Goal: Task Accomplishment & Management: Use online tool/utility

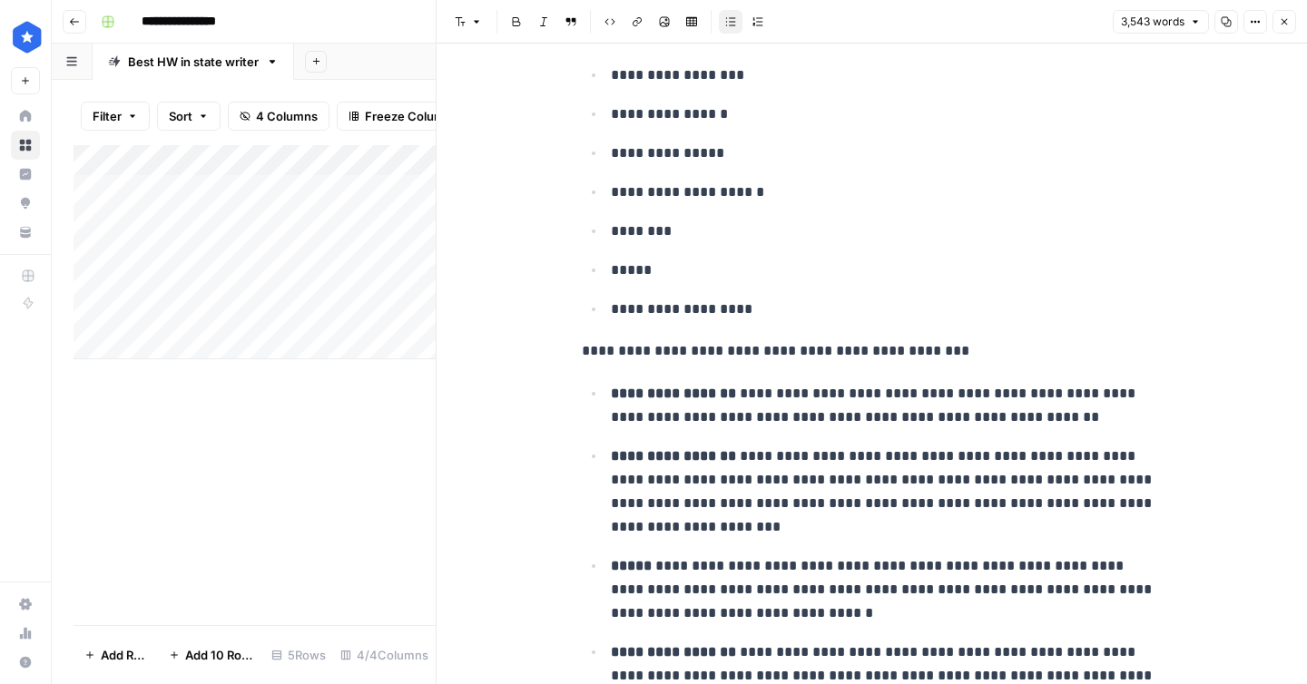
scroll to position [12299, 0]
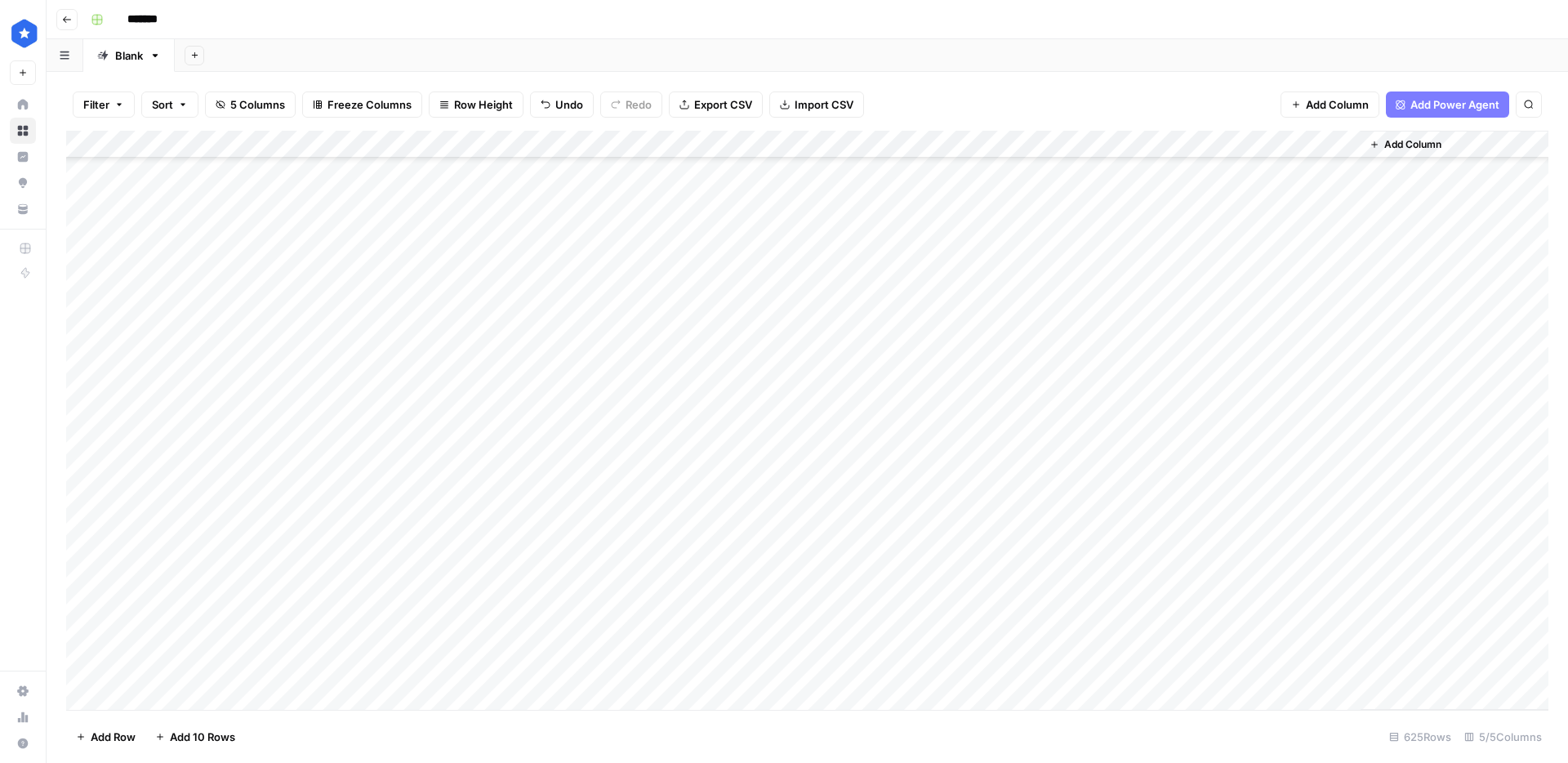
scroll to position [16826, 0]
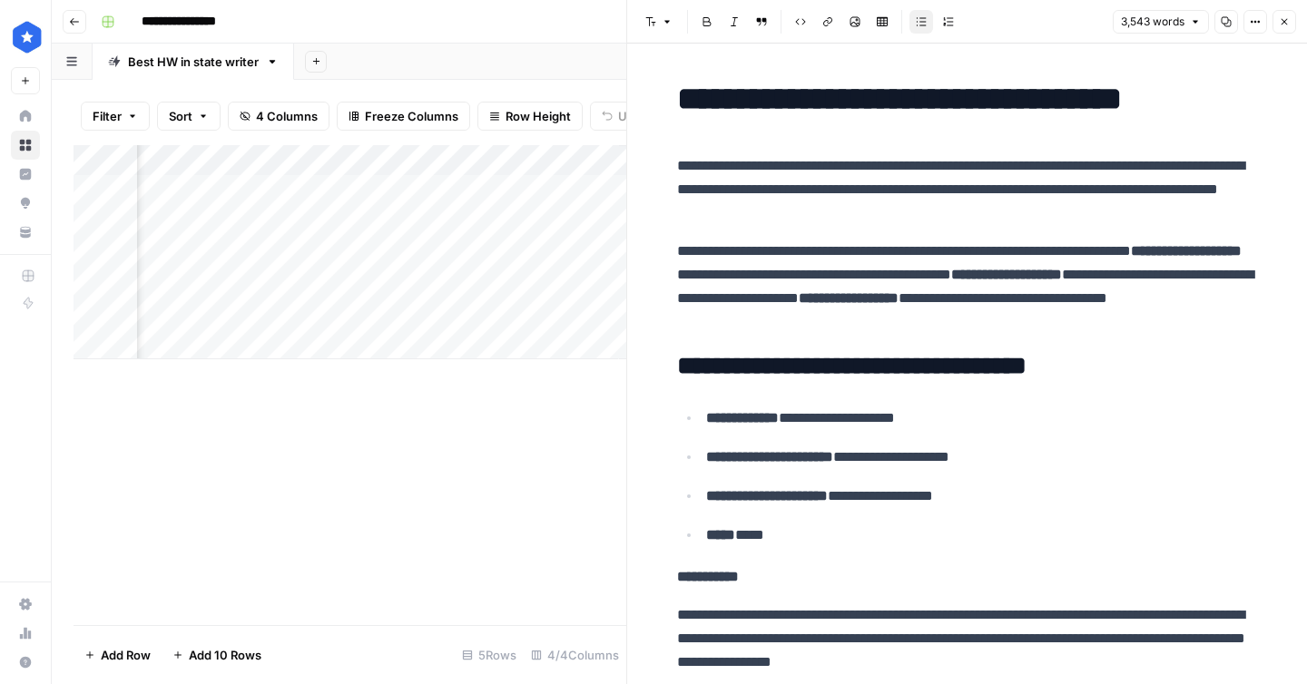
scroll to position [0, 507]
click at [1280, 29] on button "Close" at bounding box center [1284, 22] width 24 height 24
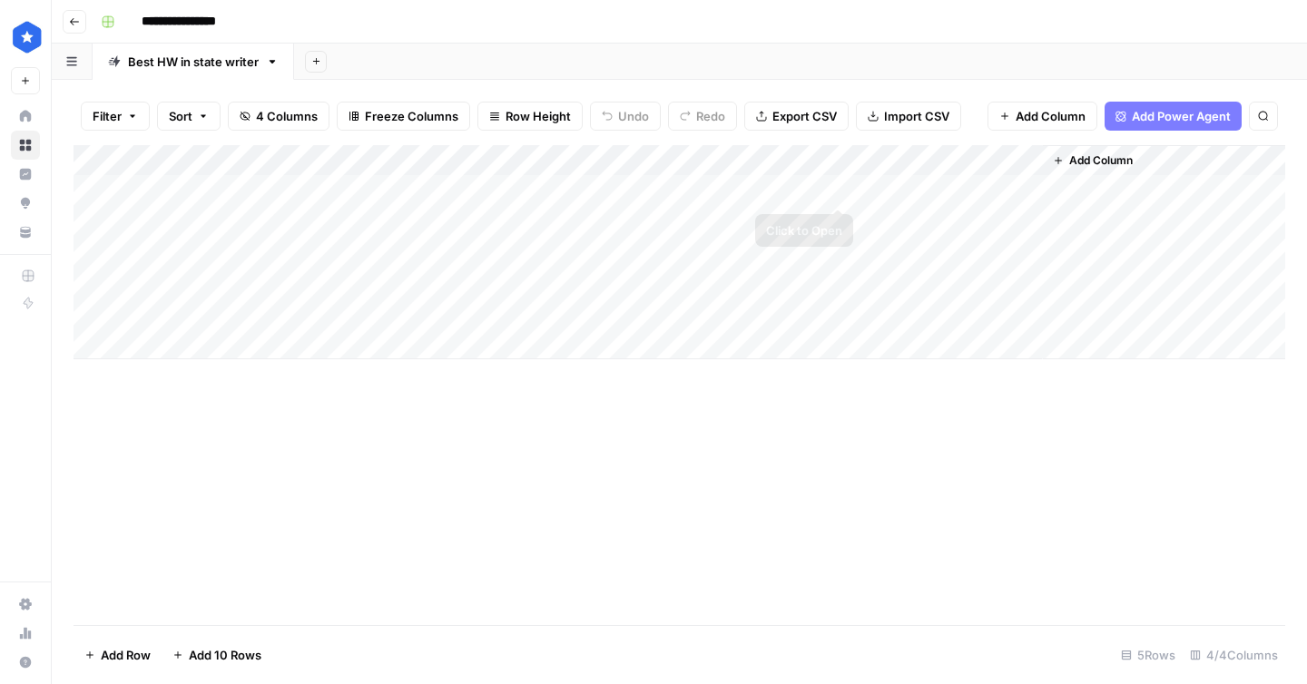
click at [840, 191] on div "Add Column" at bounding box center [679, 252] width 1211 height 214
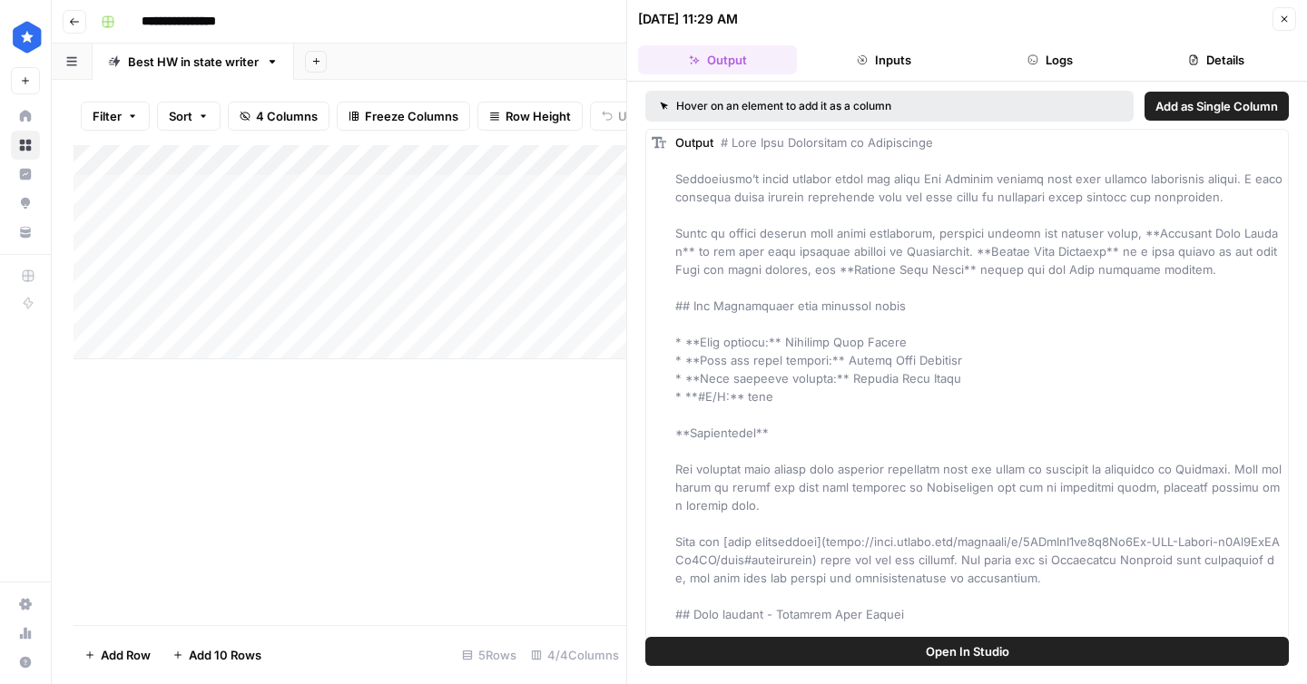
click at [1059, 68] on button "Logs" at bounding box center [1050, 59] width 159 height 29
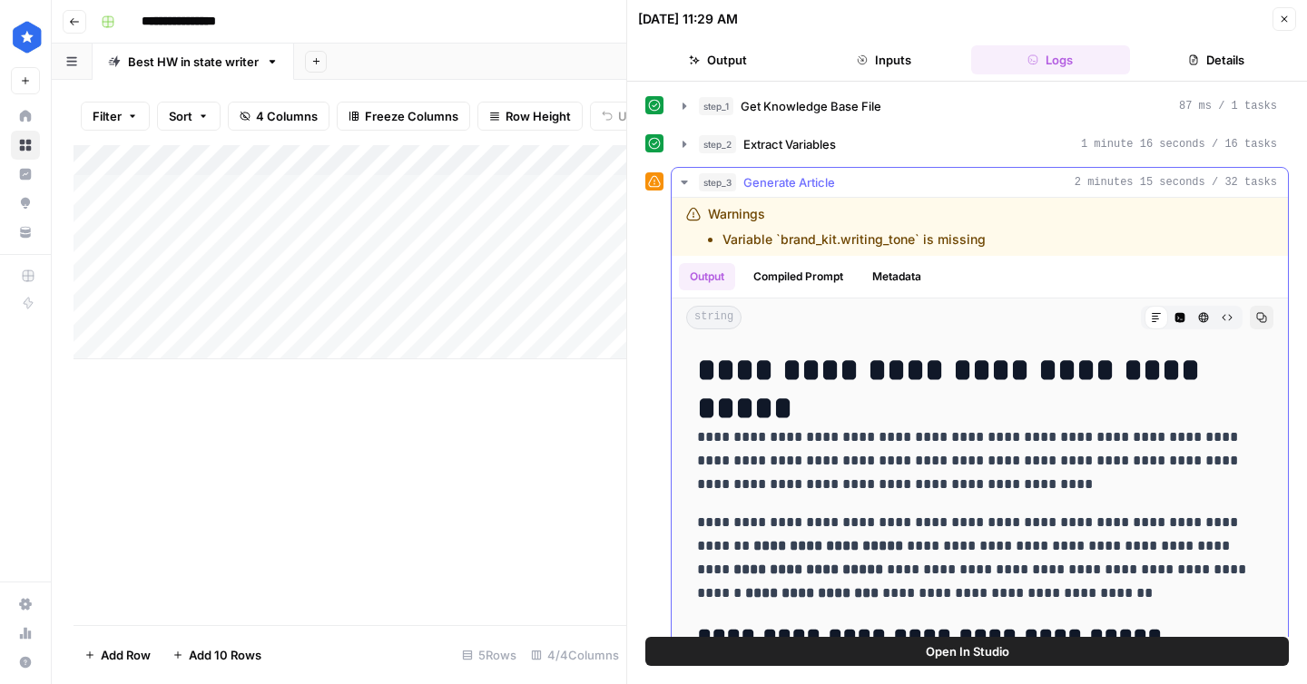
click at [849, 191] on div "step_3 Generate Article 2 minutes 15 seconds / 32 tasks" at bounding box center [988, 182] width 578 height 18
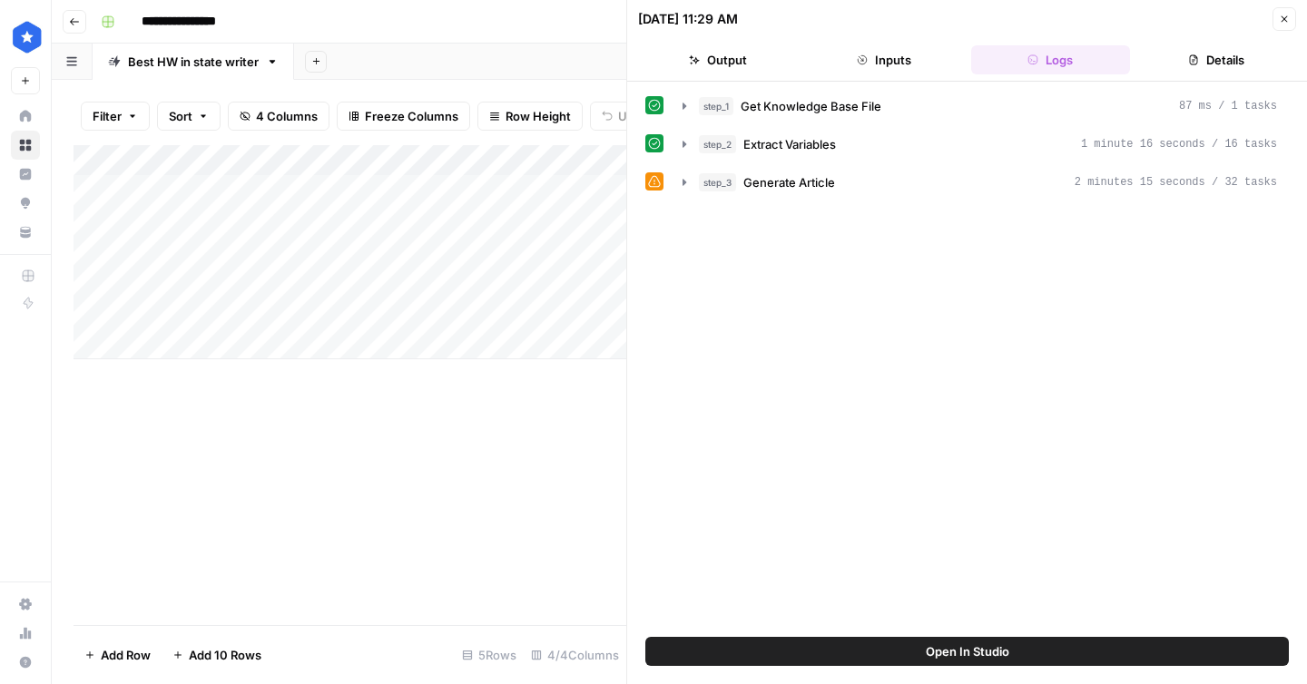
click at [1278, 27] on button "Close" at bounding box center [1284, 19] width 24 height 24
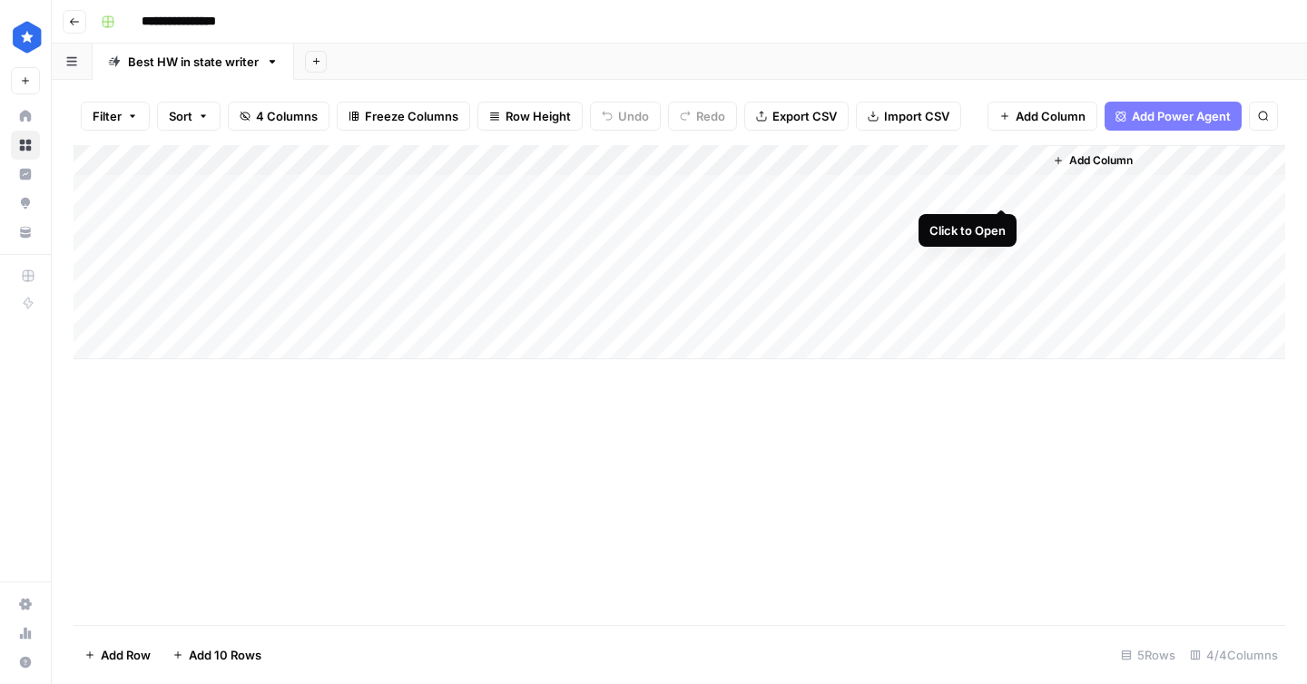
click at [1002, 188] on div "Add Column" at bounding box center [679, 252] width 1211 height 214
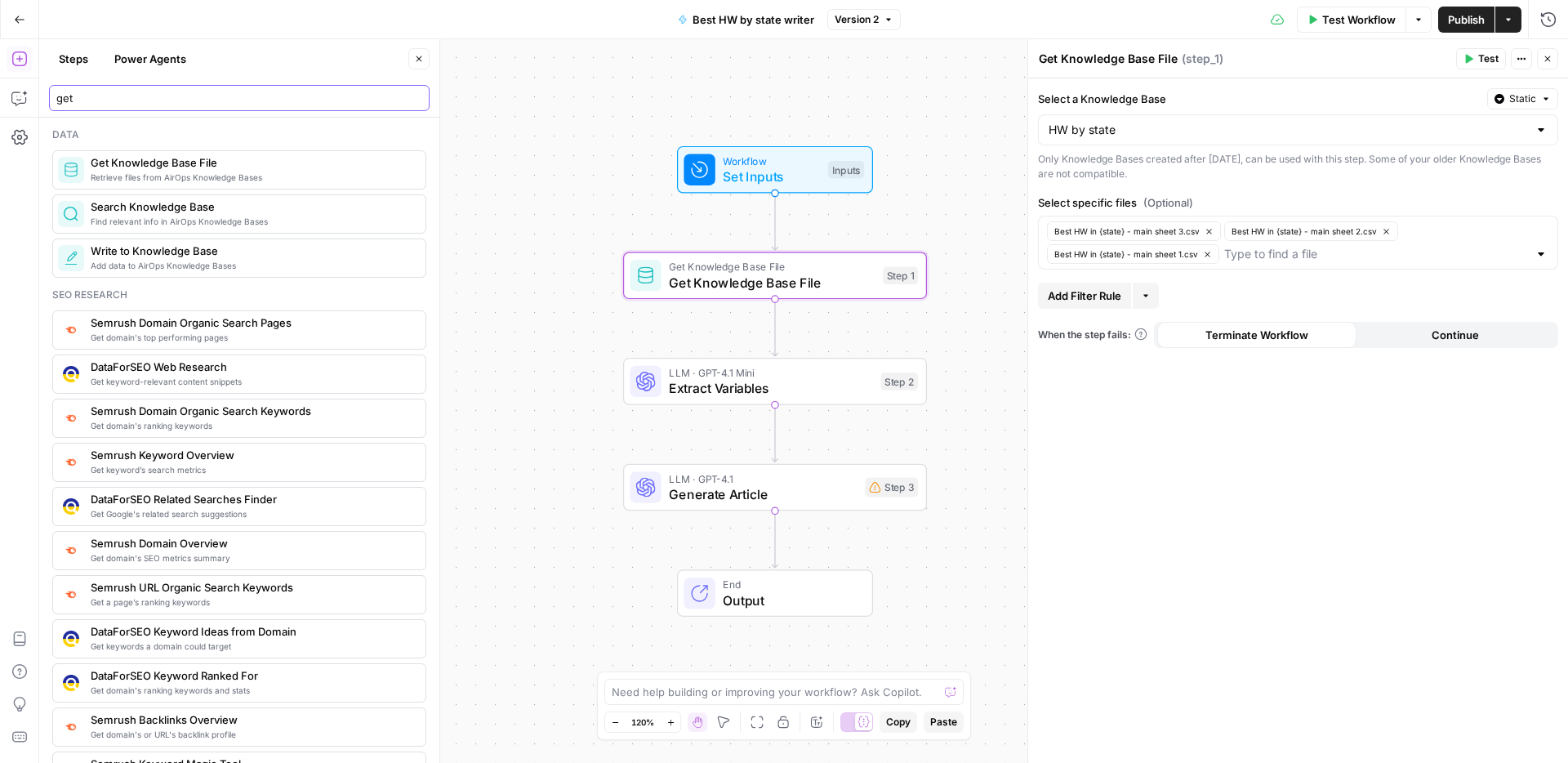
click at [145, 102] on input "get" at bounding box center [239, 98] width 366 height 16
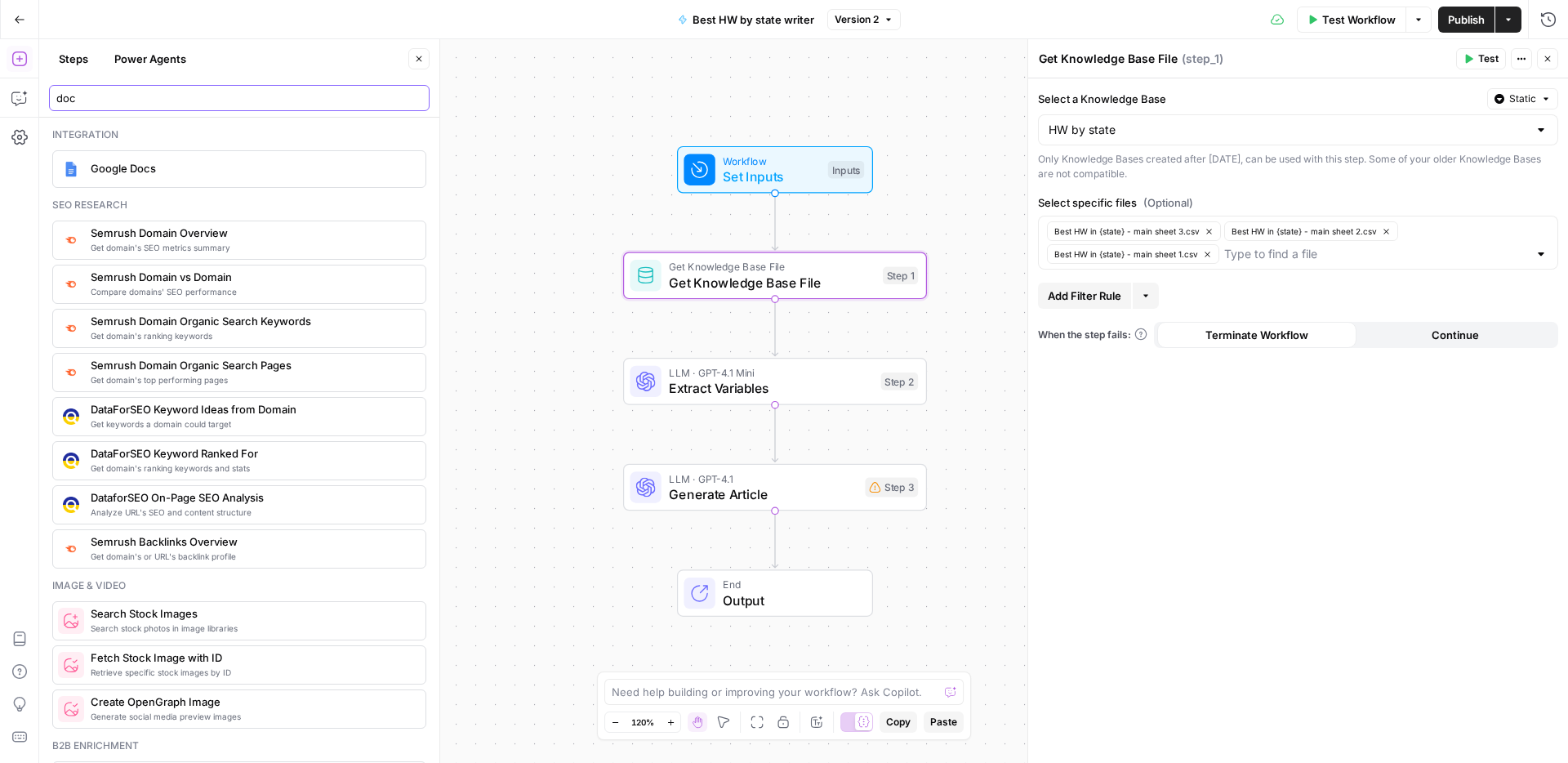
type input "doc"
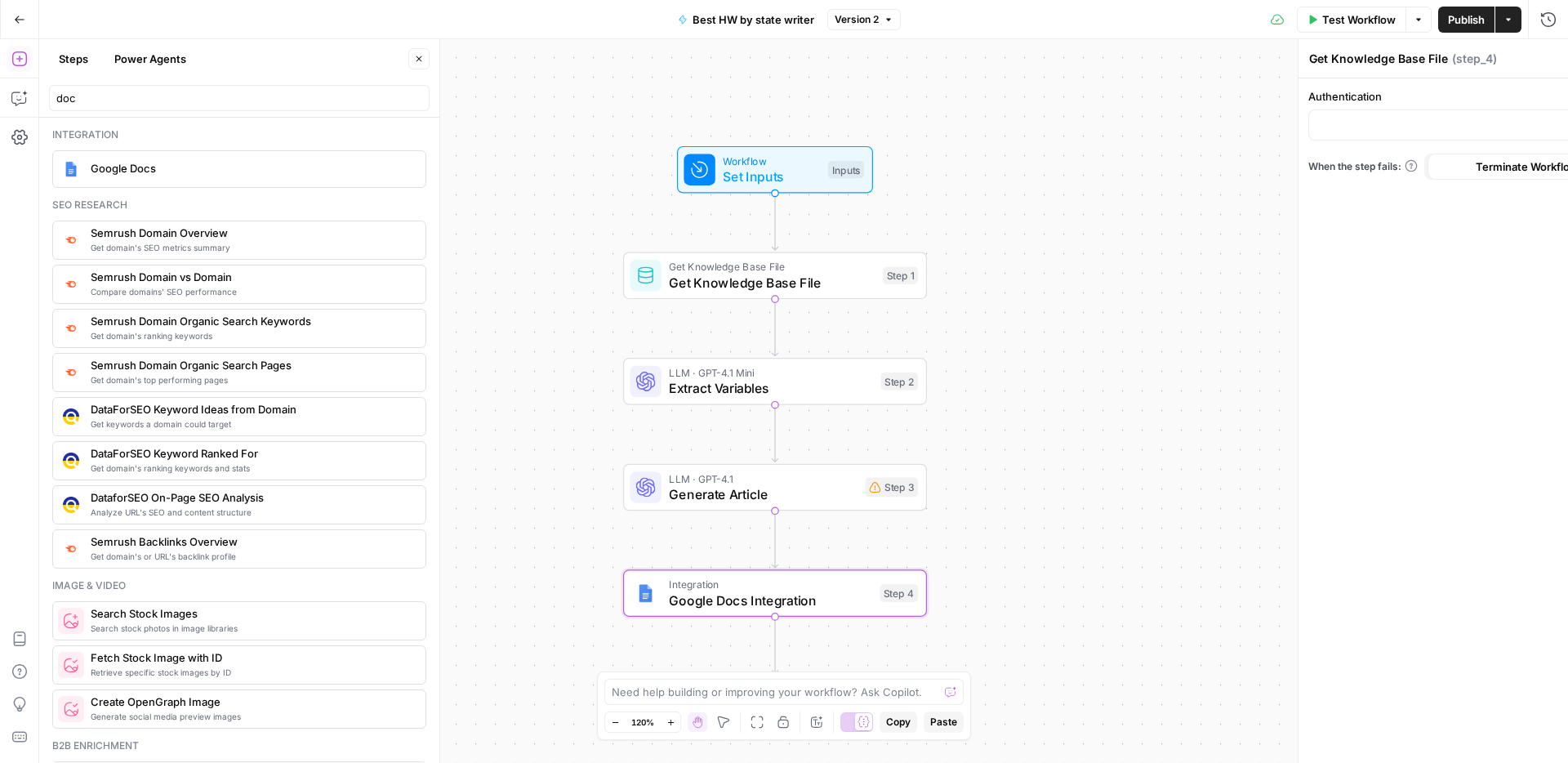
type textarea "Google Docs Integration"
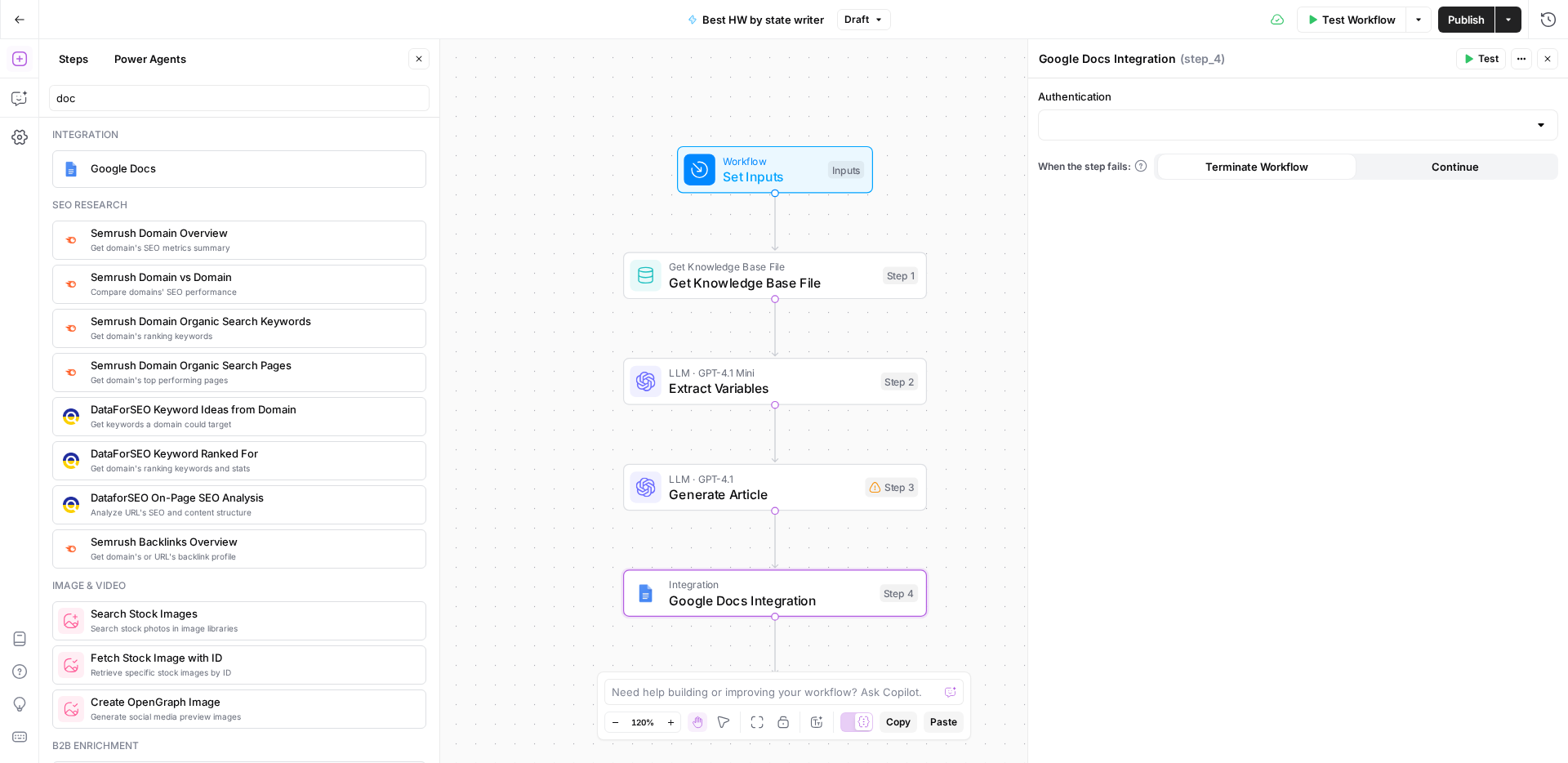
click at [1129, 141] on div "Authentication When the step fails: Terminate Workflow Continue" at bounding box center [1298, 420] width 540 height 684
click at [1129, 136] on div at bounding box center [1298, 125] width 520 height 31
type input "Best"
click at [1159, 139] on div at bounding box center [1298, 125] width 520 height 31
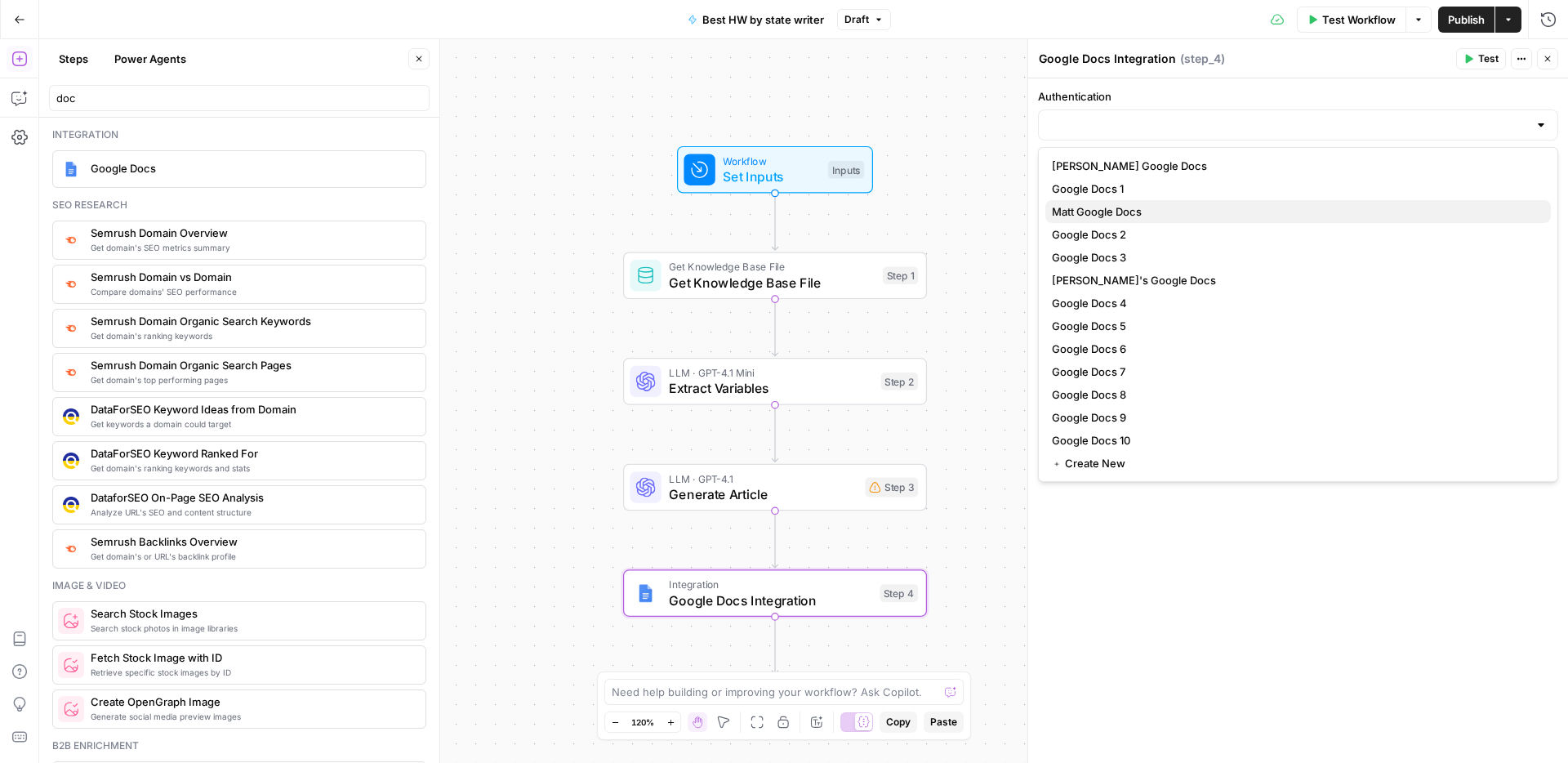
click at [1136, 217] on span "Matt Google Docs" at bounding box center [1295, 211] width 486 height 16
type input "Matt Google Docs"
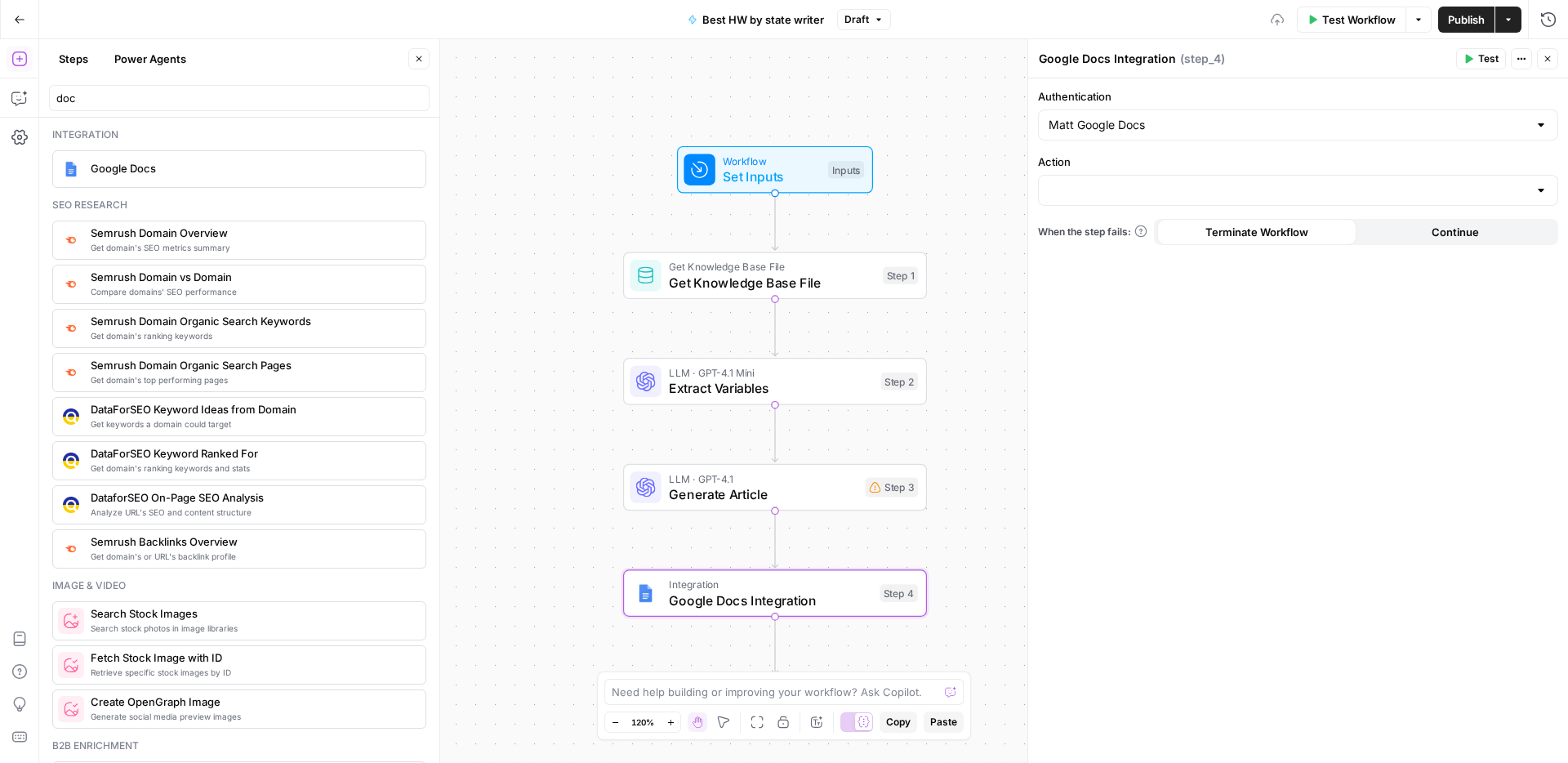
click at [1132, 199] on div at bounding box center [1298, 190] width 520 height 31
click at [1141, 229] on span "Create Document" at bounding box center [1295, 231] width 486 height 16
type input "Create Document"
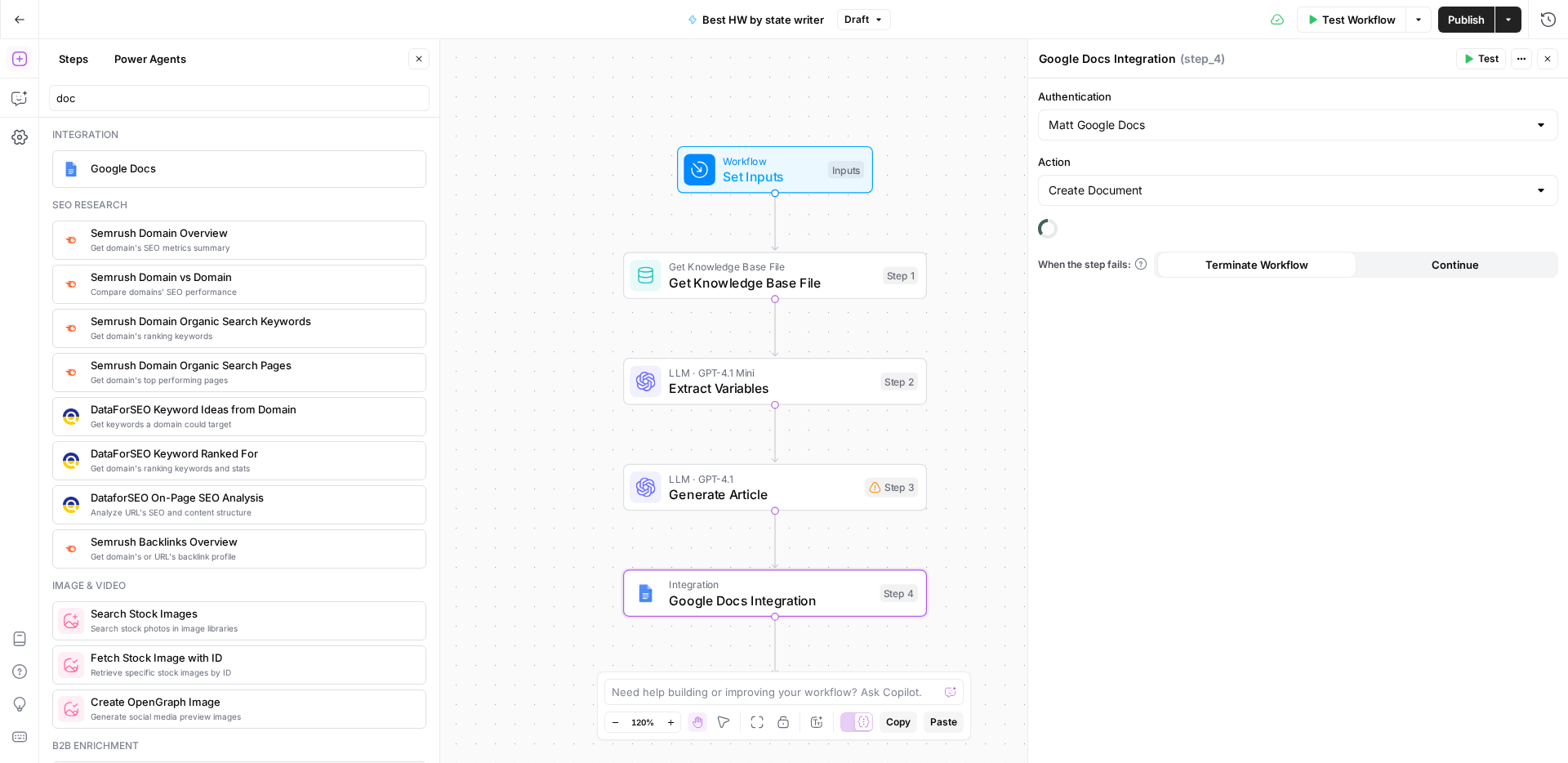
click at [1095, 230] on div "Authentication Matt Google Docs Action Create Document When the step fails: Ter…" at bounding box center [1298, 420] width 540 height 684
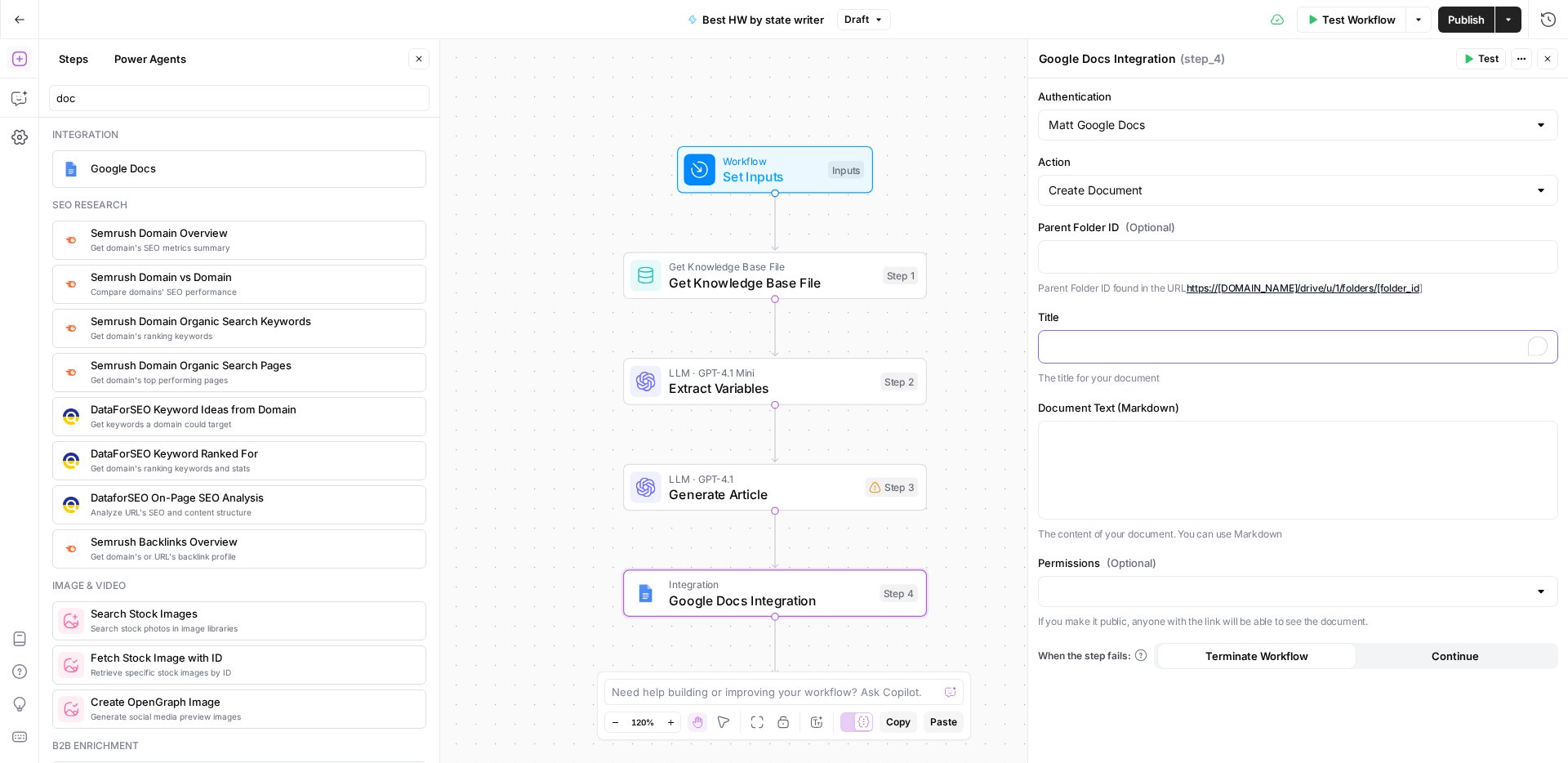
click at [1090, 337] on p "To enrich screen reader interactions, please activate Accessibility in Grammarl…" at bounding box center [1298, 346] width 499 height 16
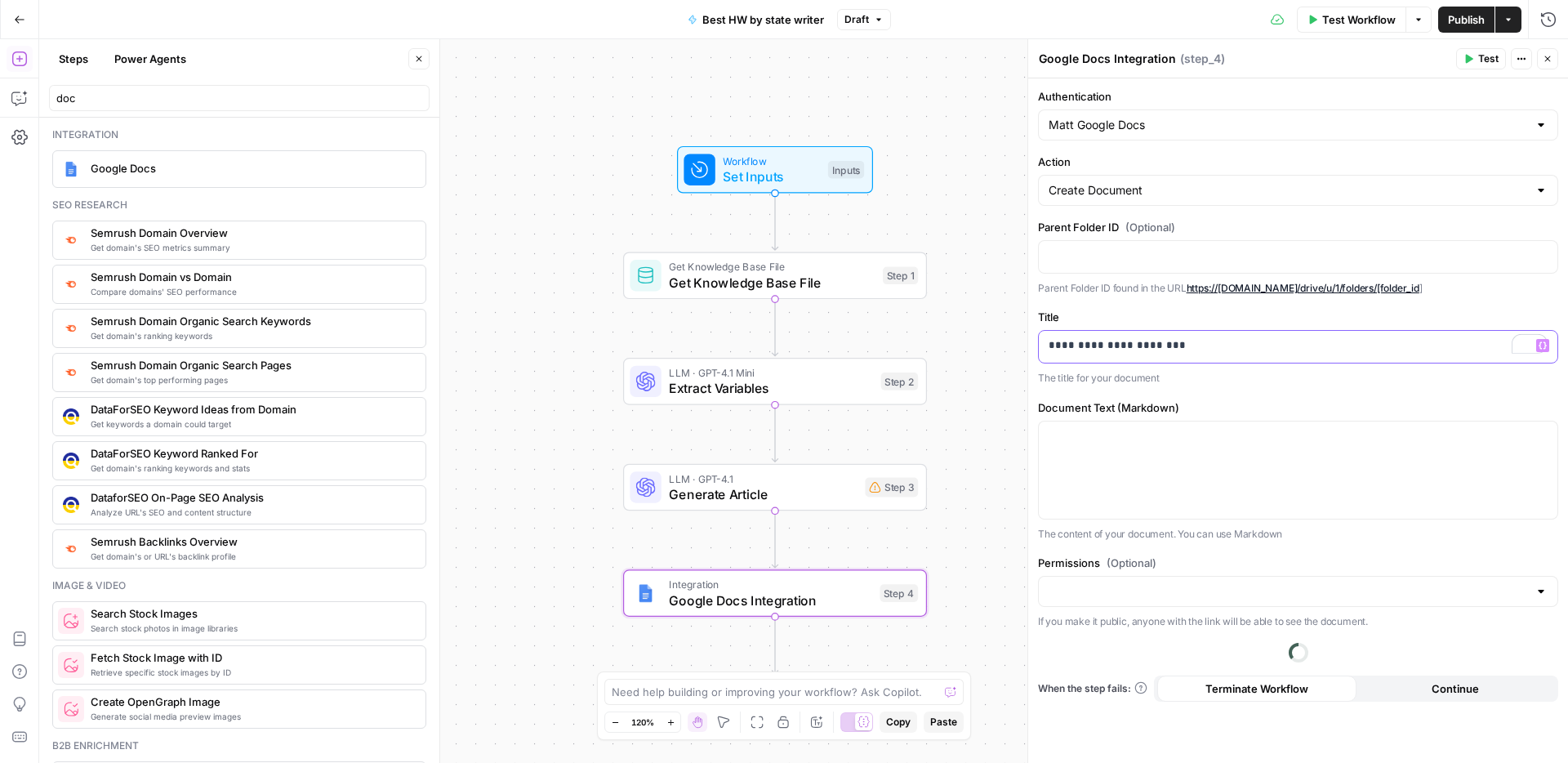
click at [1541, 340] on button "Variables Menu" at bounding box center [1543, 346] width 14 height 13
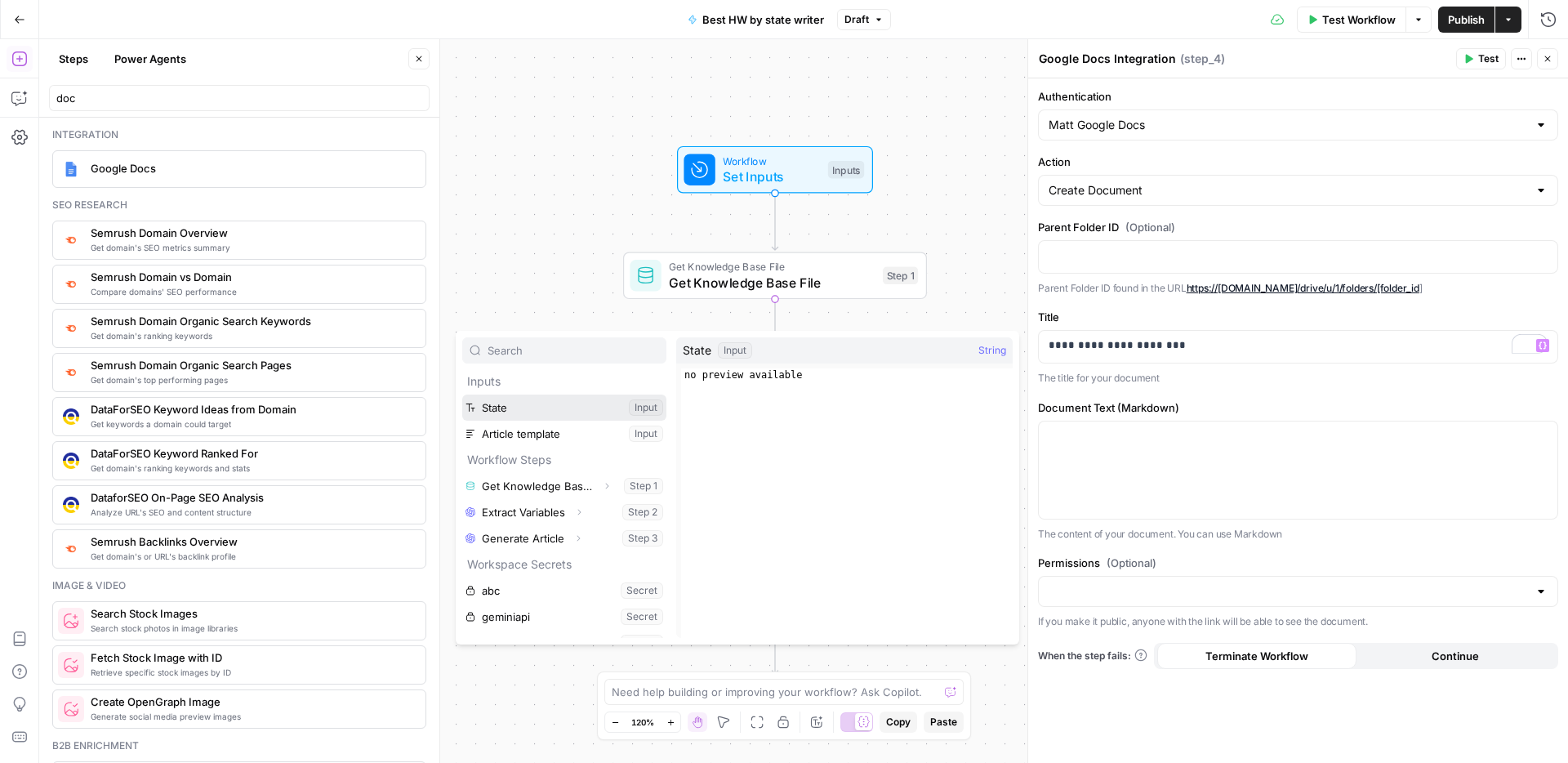
click at [587, 404] on button "Select variable State" at bounding box center [564, 407] width 204 height 26
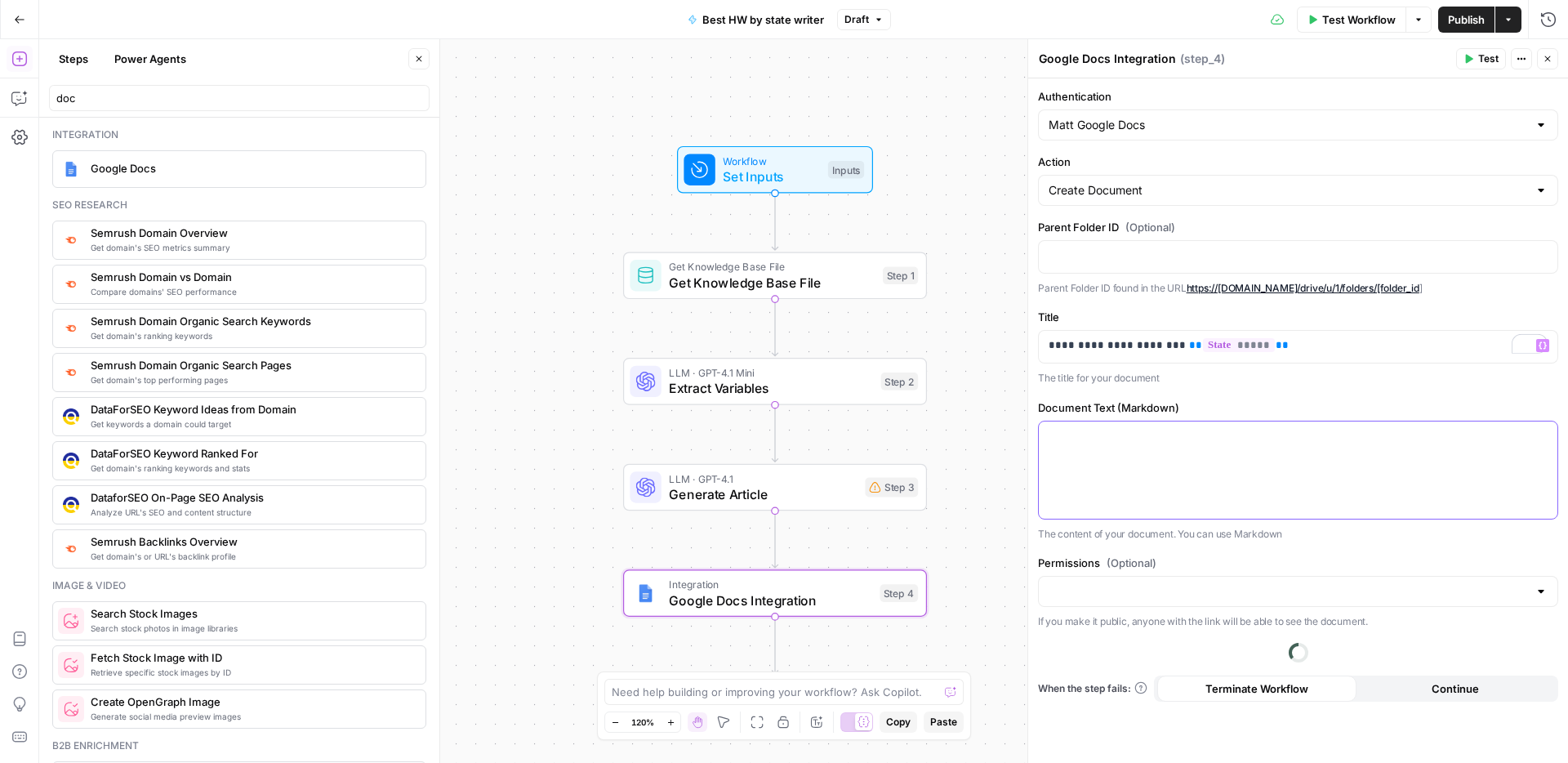
click at [1127, 451] on div at bounding box center [1298, 470] width 518 height 97
click at [1549, 436] on button "Variables Menu" at bounding box center [1543, 435] width 14 height 13
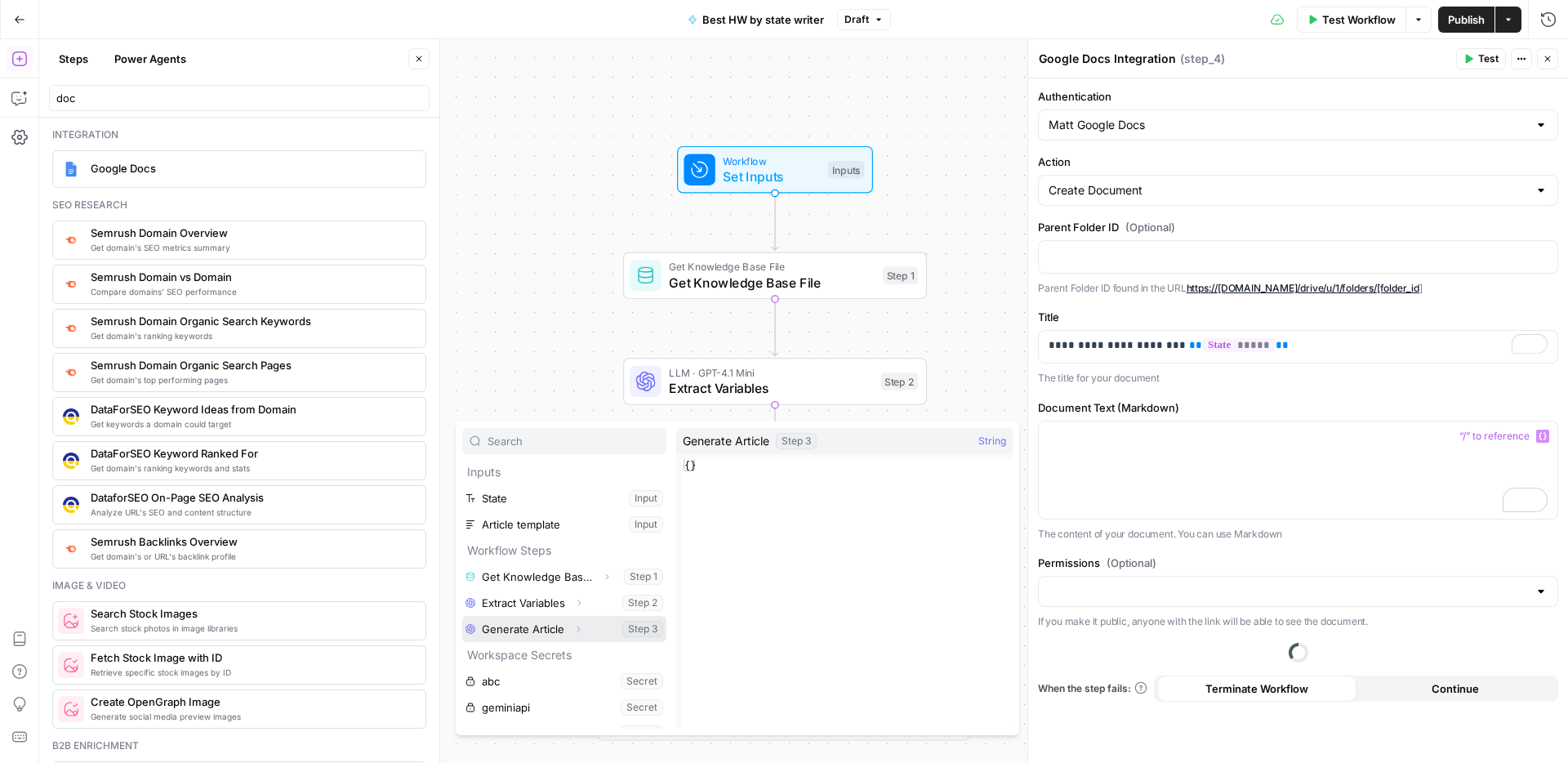
click at [627, 623] on button "Select variable Generate Article" at bounding box center [564, 628] width 204 height 26
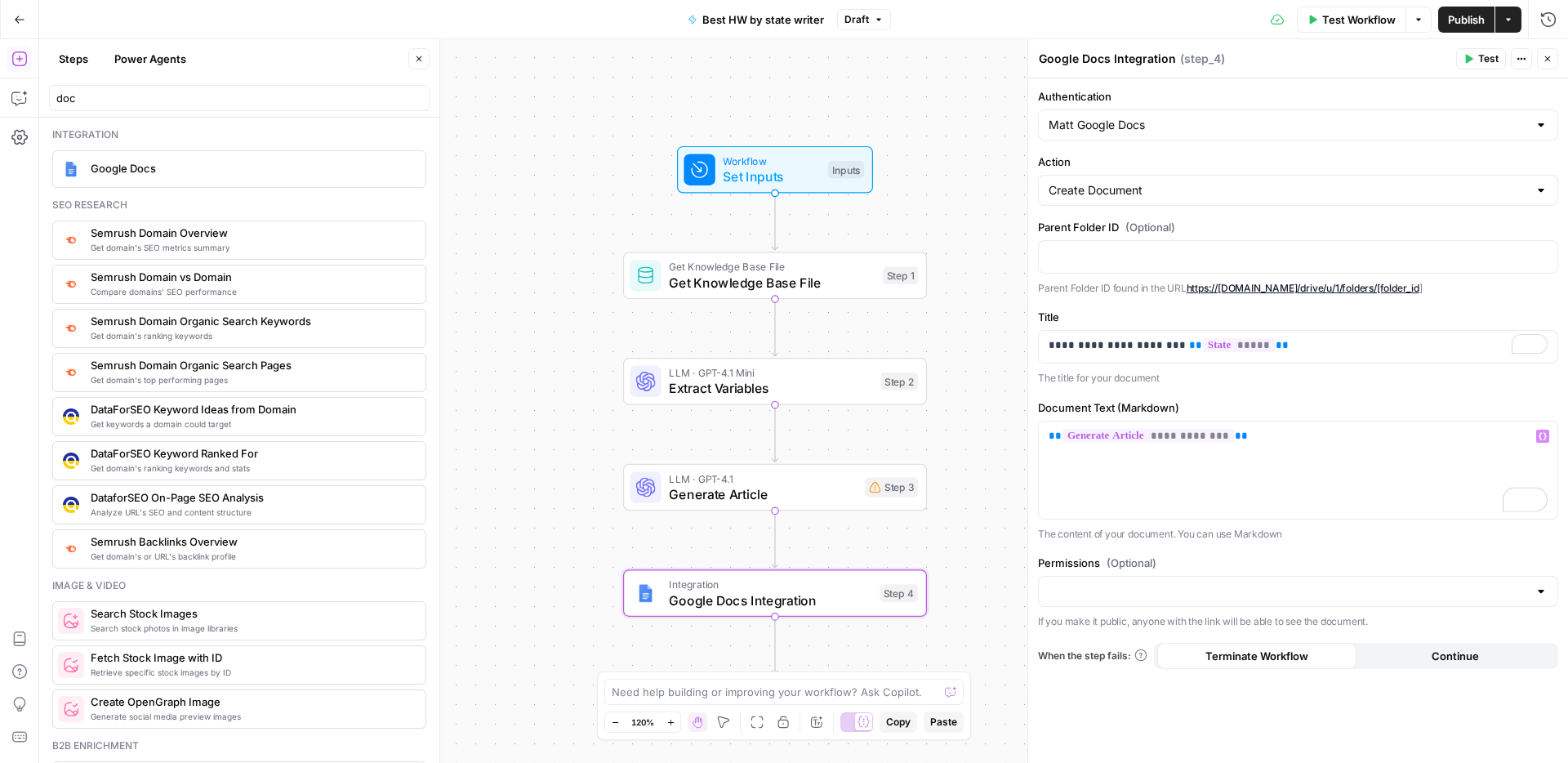
click at [1461, 30] on button "Publish" at bounding box center [1466, 19] width 57 height 26
